Goal: Use online tool/utility: Utilize a website feature to perform a specific function

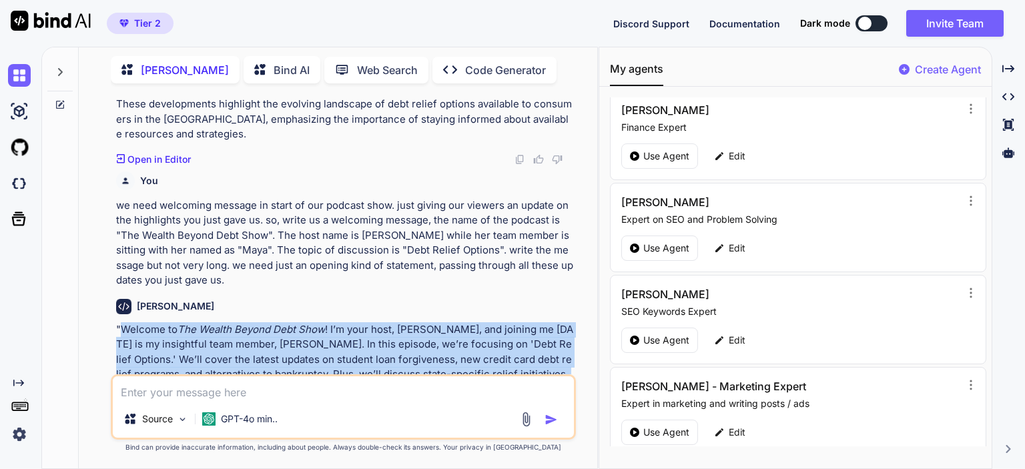
scroll to position [108, 0]
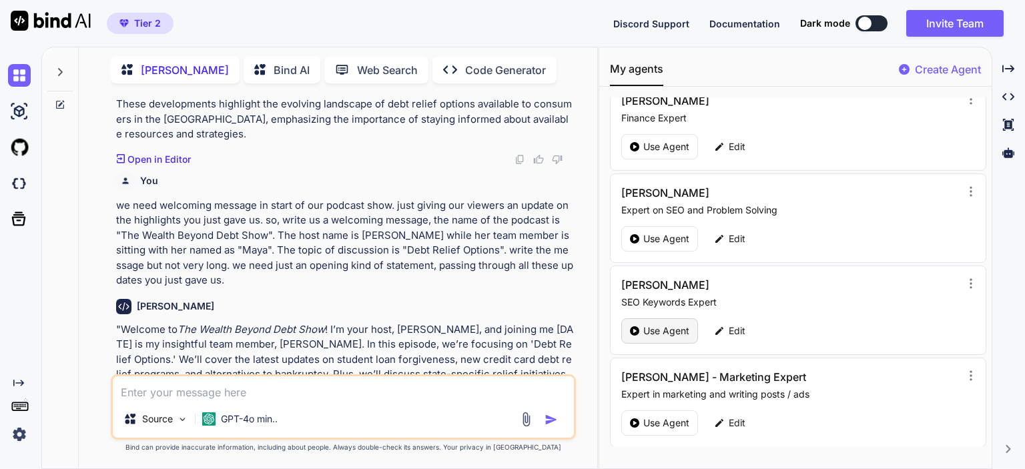
click at [667, 325] on p "Use Agent" at bounding box center [666, 330] width 46 height 13
type textarea "x"
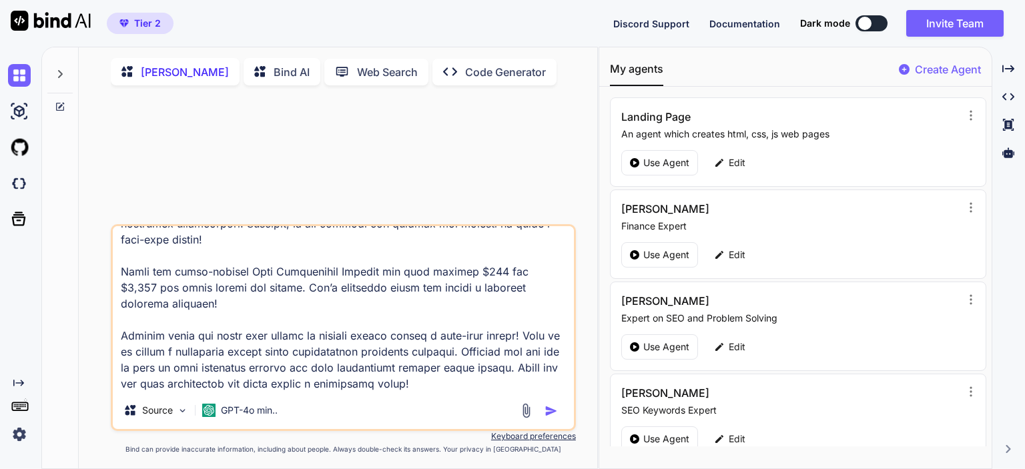
scroll to position [275, 0]
click at [240, 388] on textarea at bounding box center [343, 308] width 461 height 165
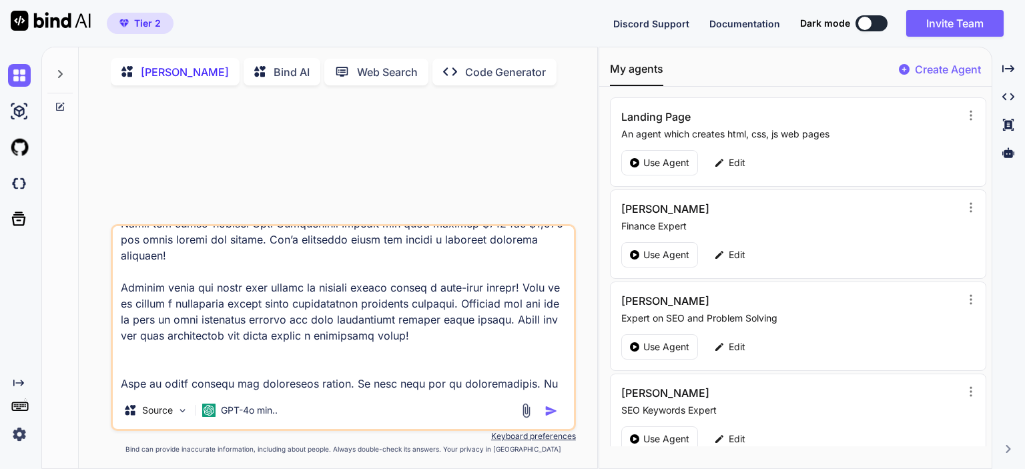
scroll to position [290, 0]
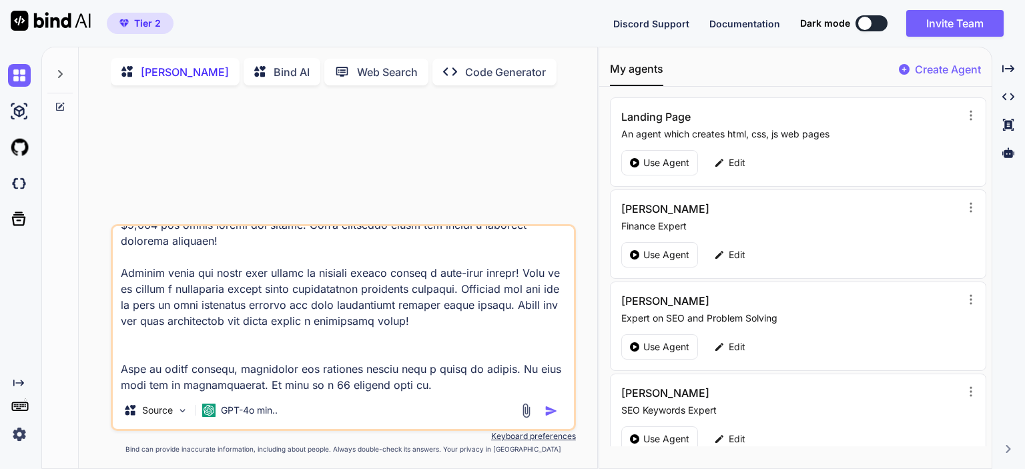
type textarea "Loremips Dol Sitame Consectetur Adipis | Elitsed Doeius Te Inc 72 Utlabo, Et Do…"
click at [488, 392] on textarea at bounding box center [343, 308] width 461 height 165
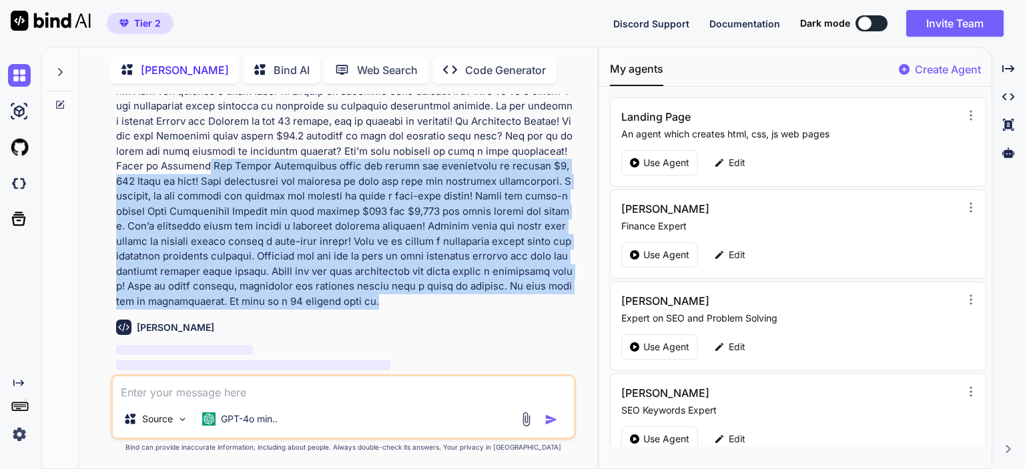
scroll to position [18, 0]
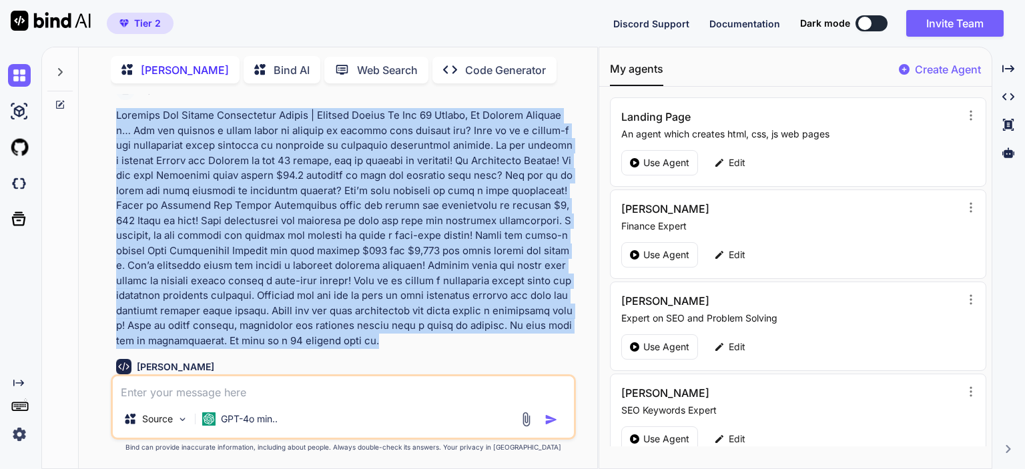
drag, startPoint x: 323, startPoint y: 275, endPoint x: 106, endPoint y: 119, distance: 266.8
click at [106, 119] on div "You Mike - SEO Man ‌ ‌ ‌ ‌ Source GPT-4o min.. Created with Bind Always check i…" at bounding box center [343, 281] width 508 height 374
copy p "Exciting New Career Opportunity Agents | Brokers Needed In All 50 States, No Li…"
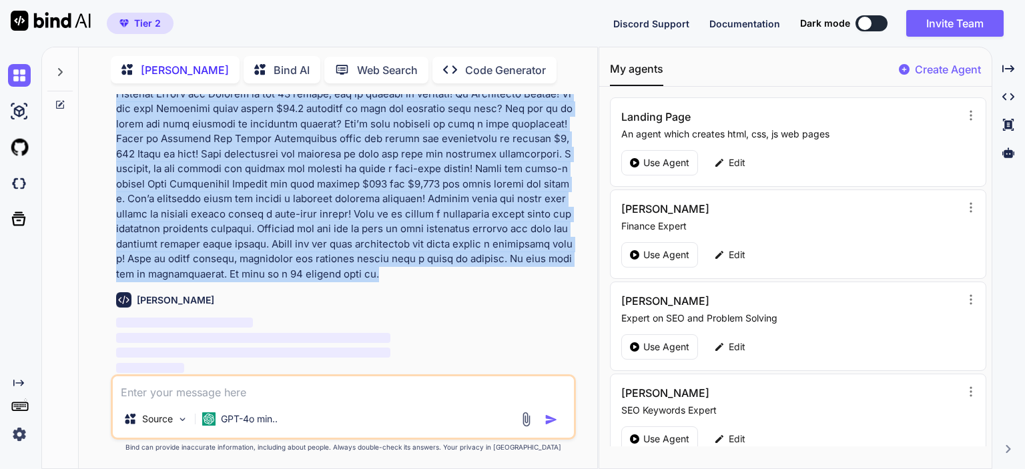
copy p "Exciting New Career Opportunity Agents | Brokers Needed In All 50 States, No Li…"
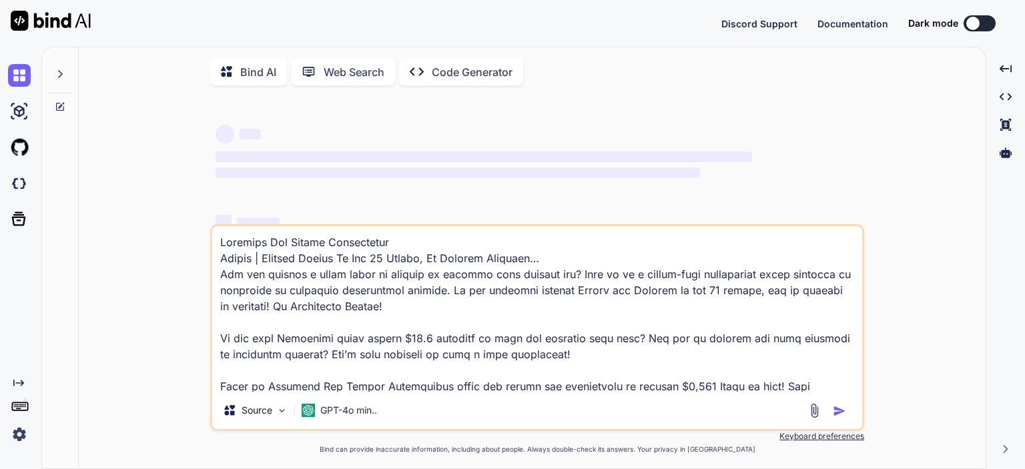
type textarea "x"
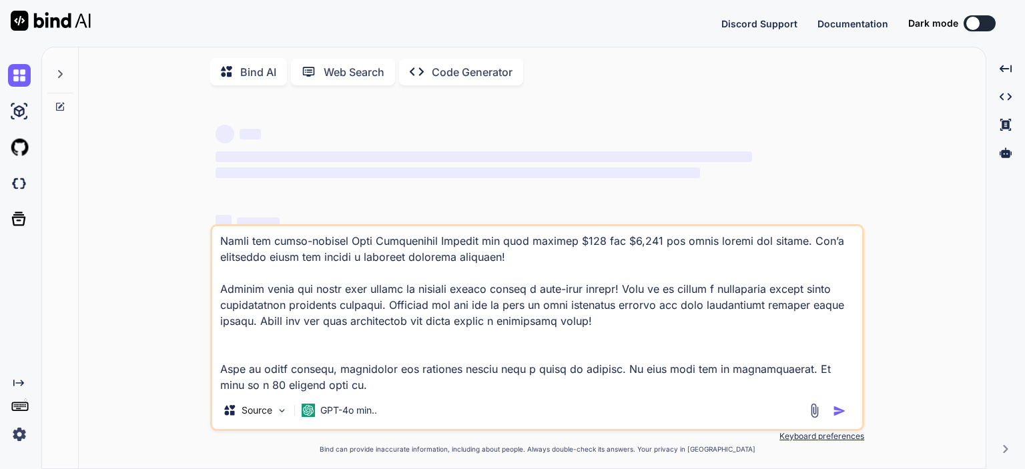
scroll to position [211, 0]
click at [1009, 154] on icon at bounding box center [1005, 153] width 12 height 12
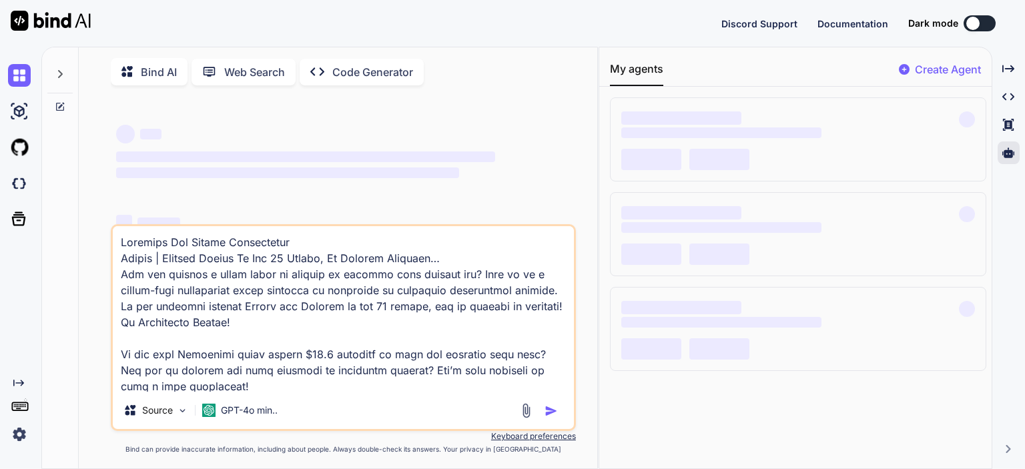
scroll to position [0, 0]
drag, startPoint x: 526, startPoint y: 357, endPoint x: 96, endPoint y: 237, distance: 446.7
click at [96, 237] on div "‌ ‌ ‌ ‌ ‌ ‌ ‌ ‌ ‌ ‌ ‌ ‌ ‌ ‌ Source GPT-4o min.. Created with Bind Always check …" at bounding box center [343, 283] width 508 height 374
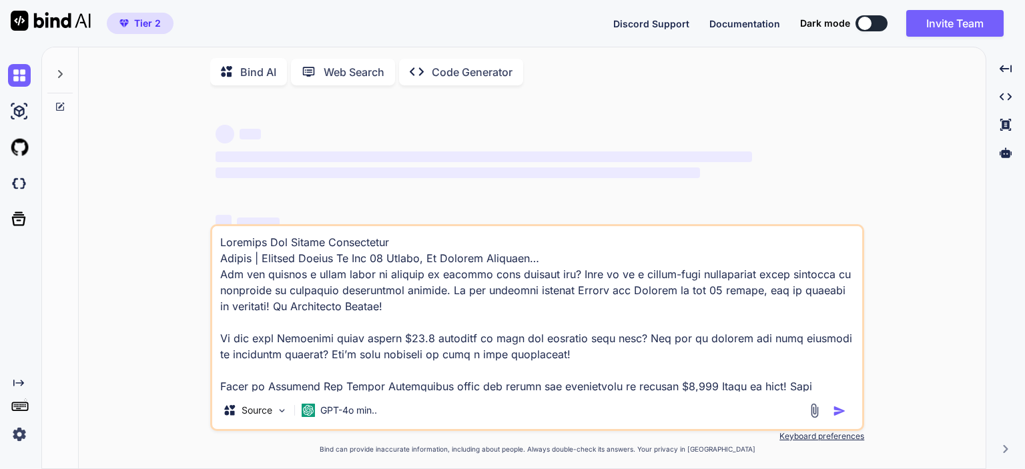
type textarea "x"
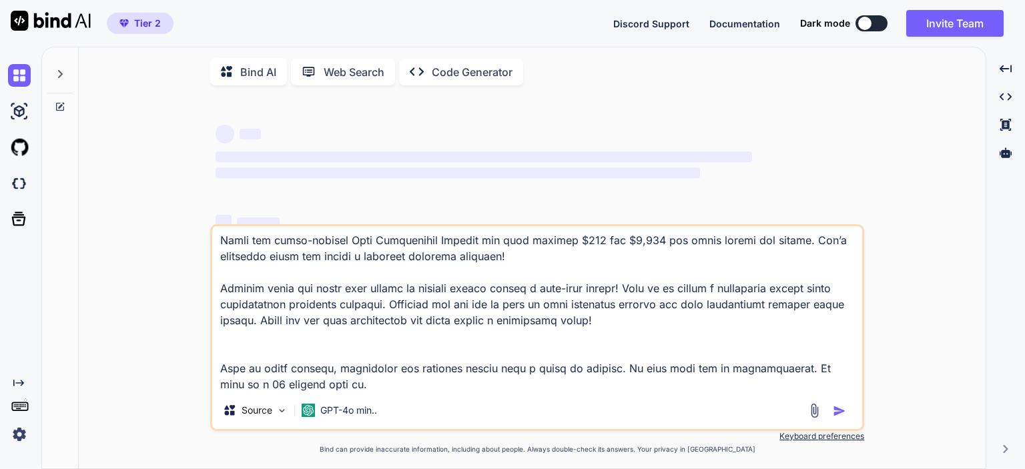
scroll to position [211, 0]
click at [371, 386] on textarea at bounding box center [537, 308] width 650 height 165
